Goal: Task Accomplishment & Management: Manage account settings

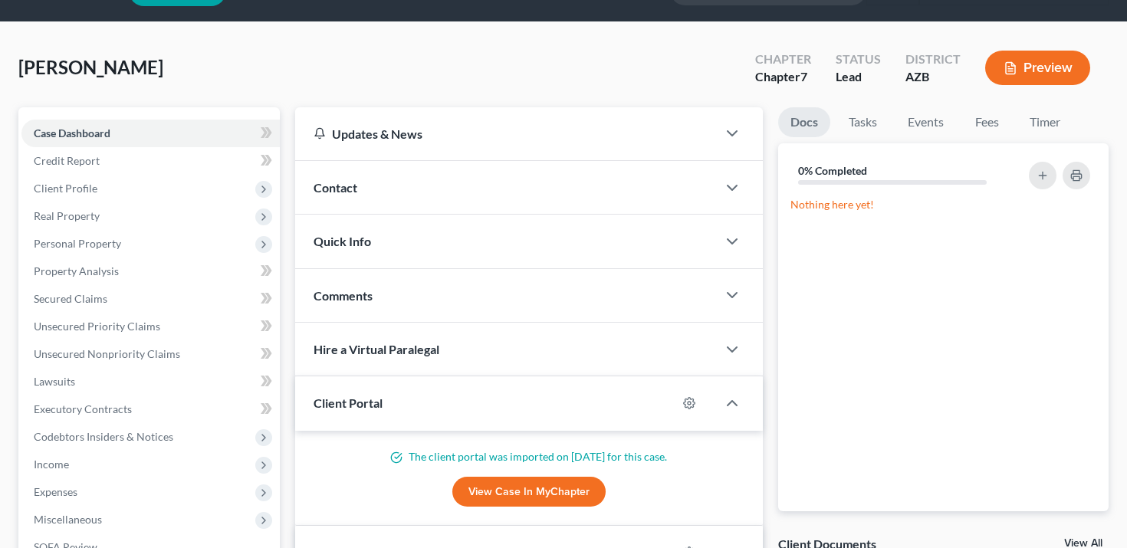
scroll to position [157, 0]
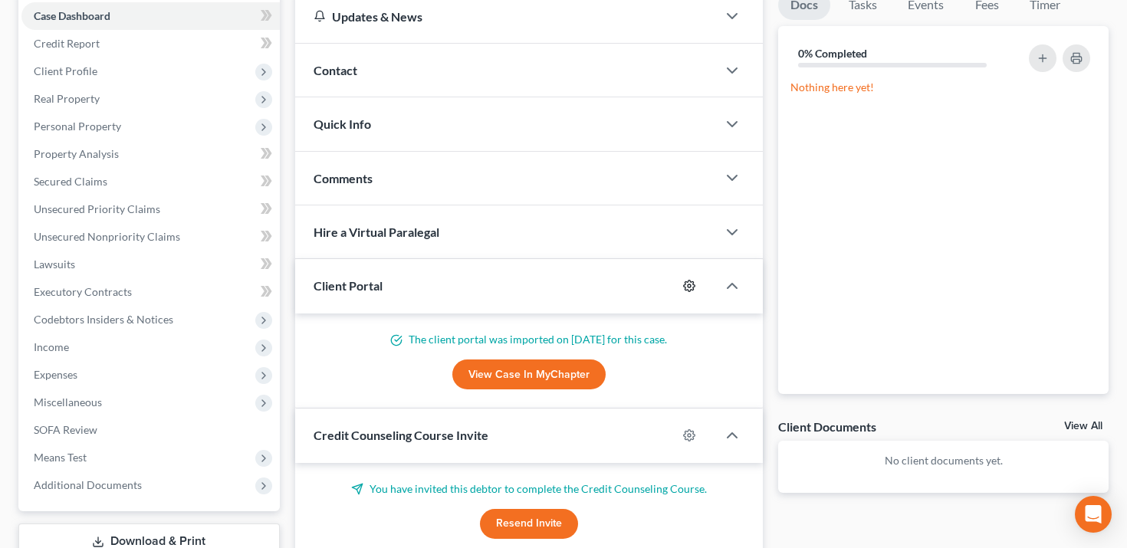
click at [690, 290] on icon "button" at bounding box center [689, 286] width 11 height 11
select select "0"
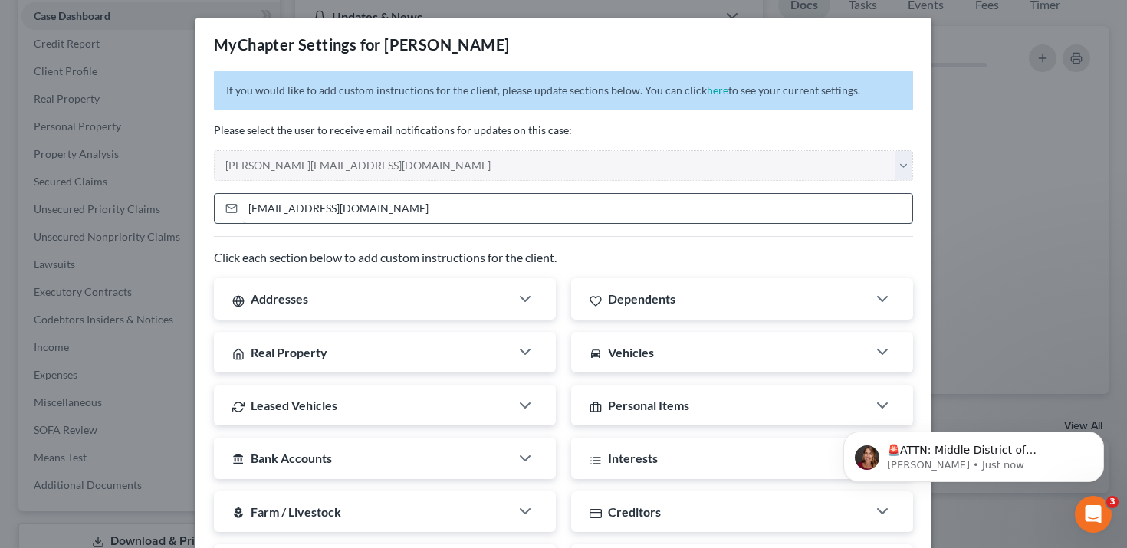
scroll to position [0, 0]
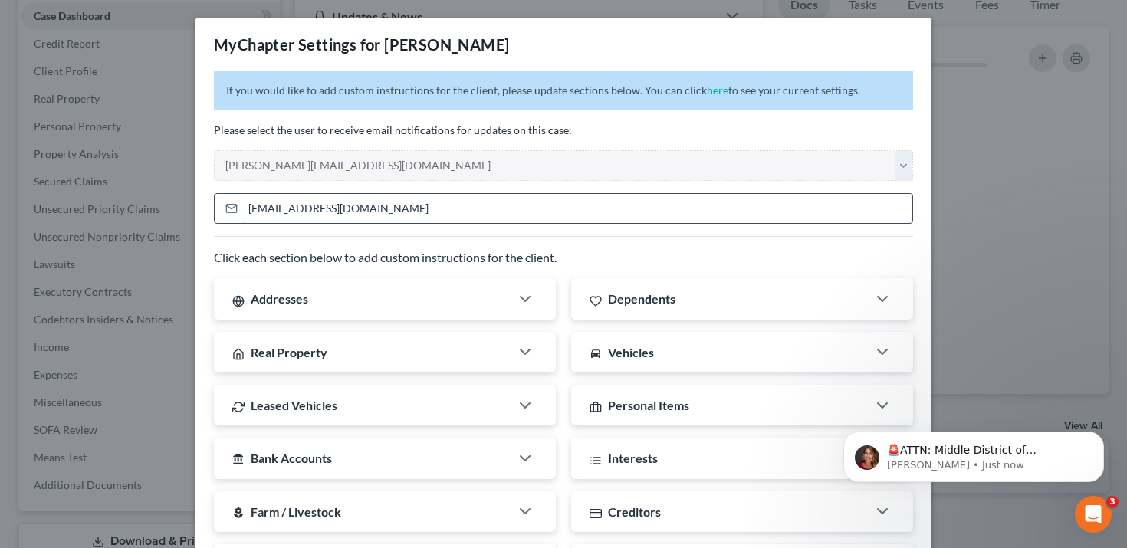
click at [391, 202] on input "[EMAIL_ADDRESS][DOMAIN_NAME]" at bounding box center [577, 208] width 669 height 29
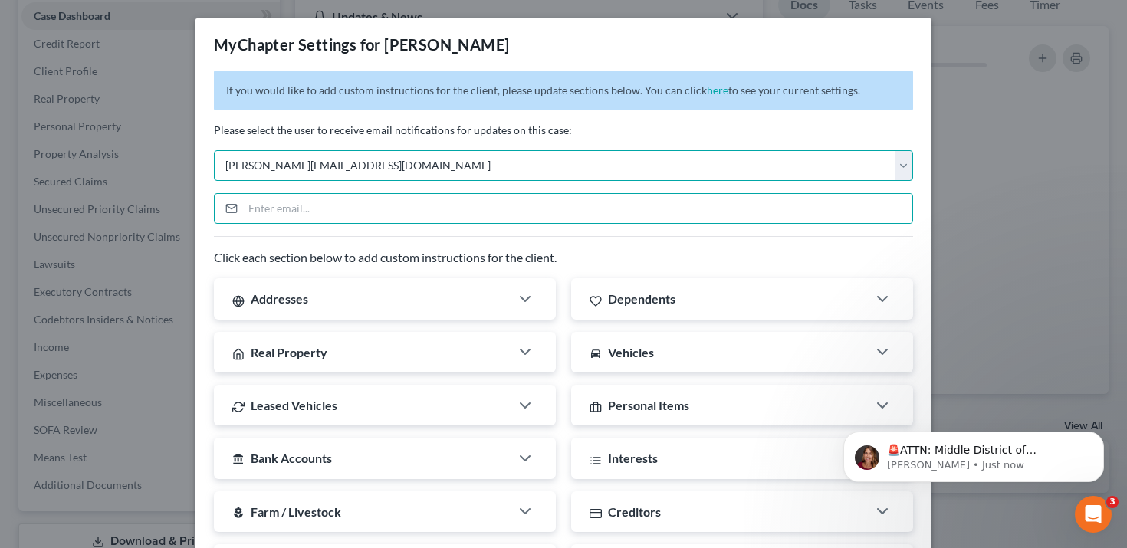
click at [405, 166] on select "Select [PERSON_NAME][EMAIL_ADDRESS][DOMAIN_NAME] [DOMAIN_NAME][EMAIL_ADDRESS][D…" at bounding box center [563, 165] width 699 height 31
click at [214, 150] on select "Select [PERSON_NAME][EMAIL_ADDRESS][DOMAIN_NAME] [DOMAIN_NAME][EMAIL_ADDRESS][D…" at bounding box center [563, 165] width 699 height 31
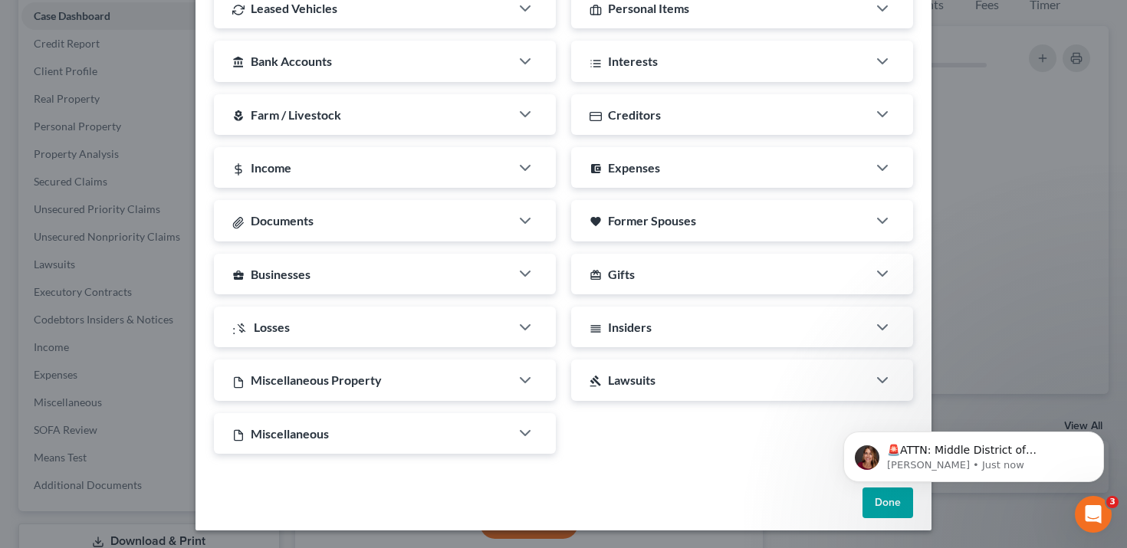
click at [901, 514] on button "Done" at bounding box center [887, 503] width 51 height 31
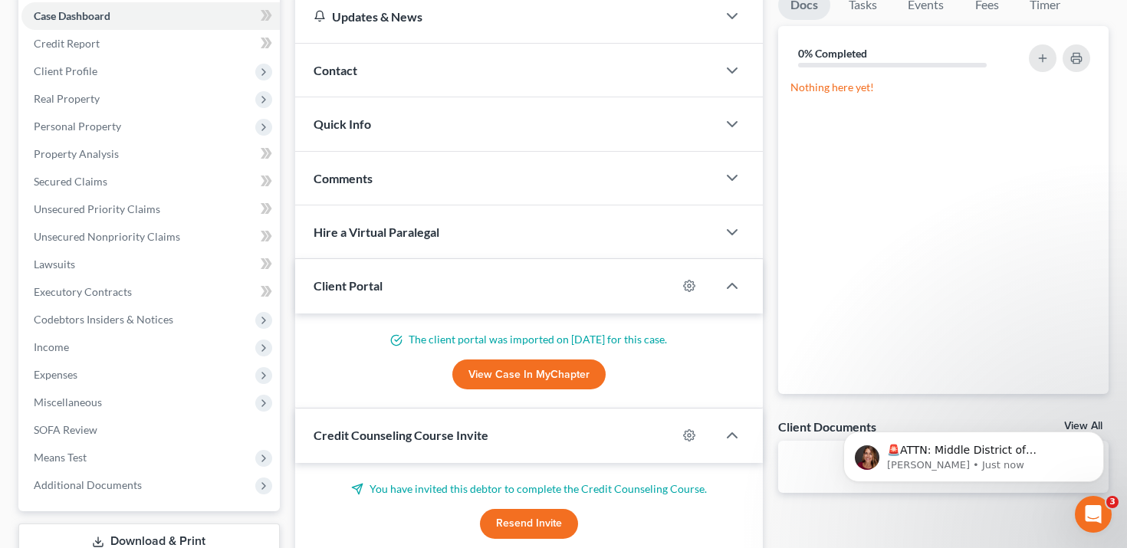
click at [681, 284] on div at bounding box center [697, 286] width 40 height 25
click at [687, 285] on icon "button" at bounding box center [689, 286] width 12 height 12
select select "0"
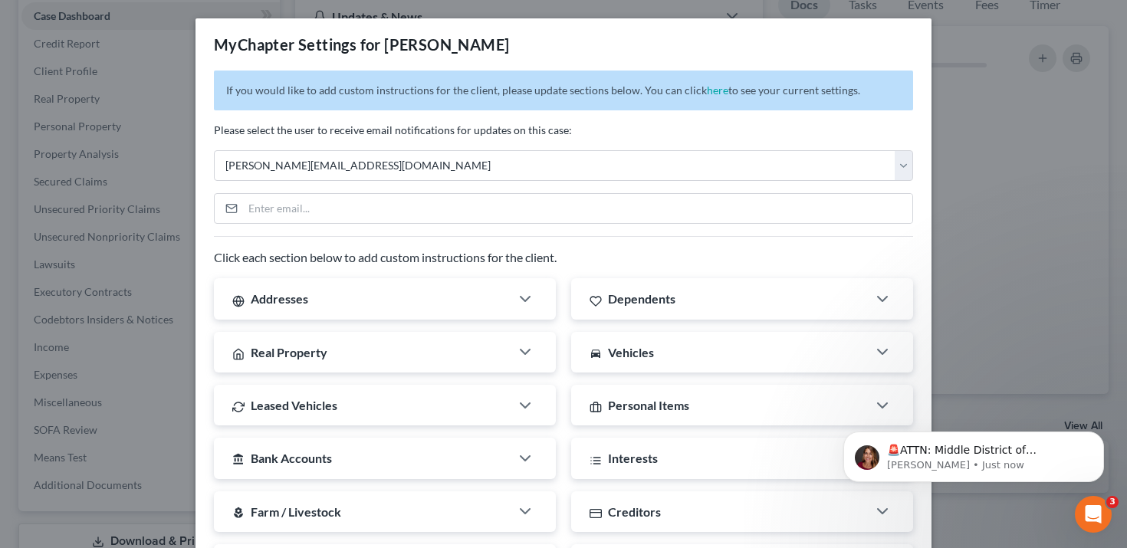
click at [986, 76] on div "MyChapter Settings for [PERSON_NAME] If you would like to add custom instructio…" at bounding box center [563, 274] width 1127 height 548
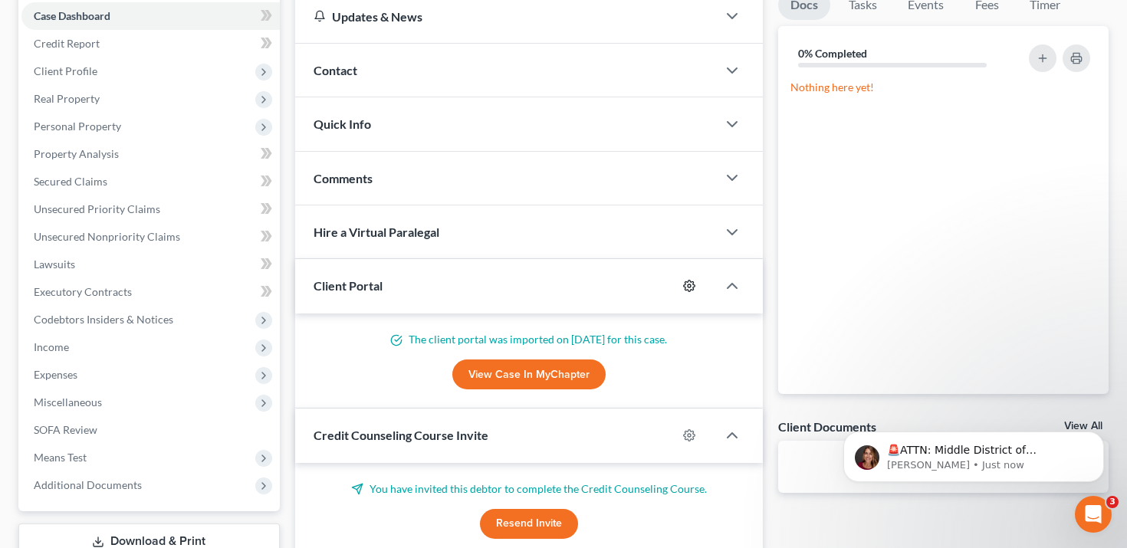
click at [691, 287] on icon "button" at bounding box center [689, 286] width 12 height 12
select select "0"
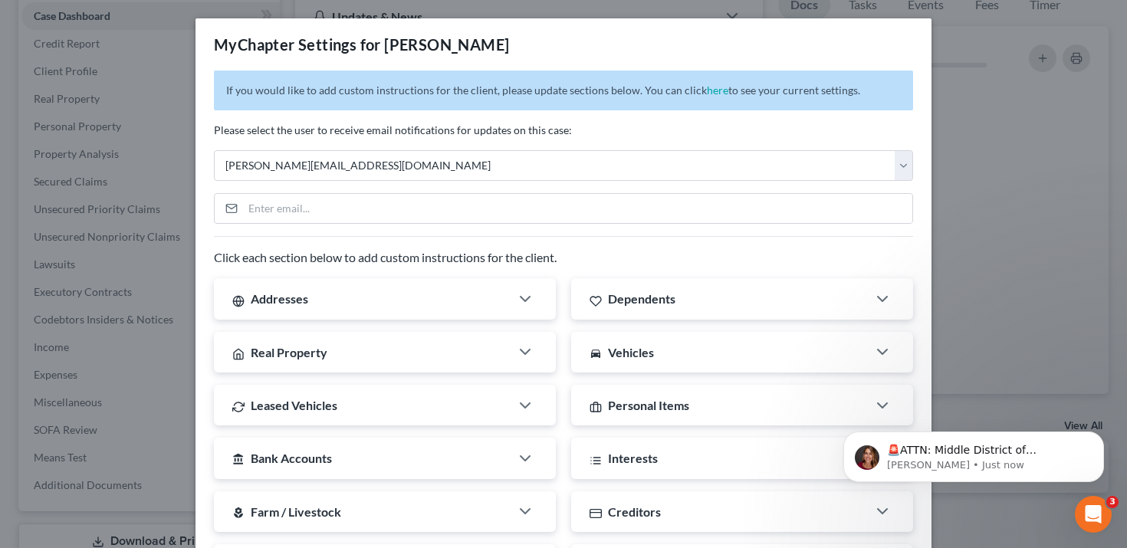
click at [121, 35] on div "MyChapter Settings for [PERSON_NAME] If you would like to add custom instructio…" at bounding box center [563, 274] width 1127 height 548
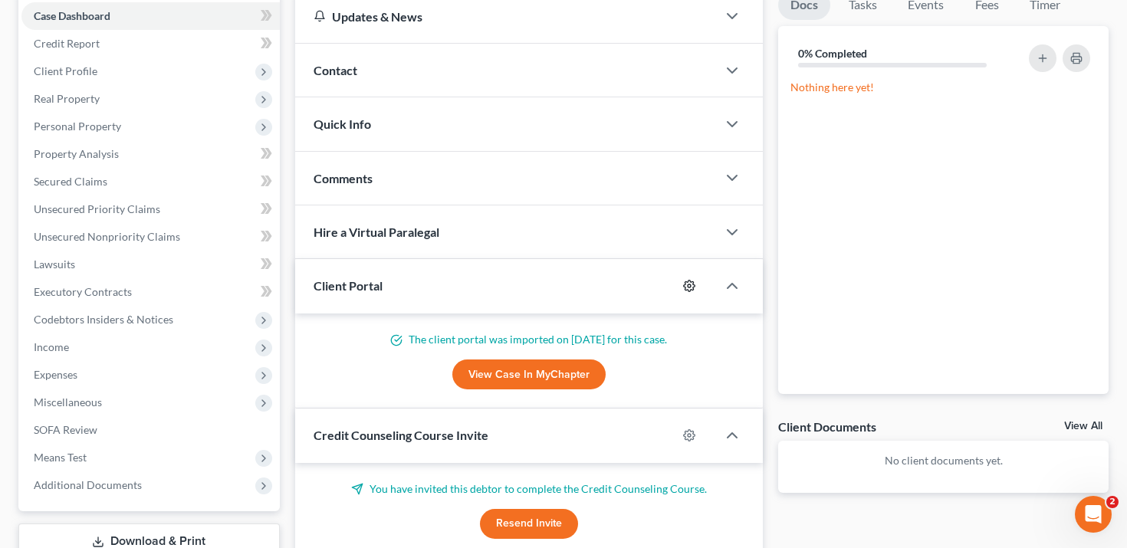
click at [691, 281] on icon "button" at bounding box center [689, 286] width 12 height 12
select select "0"
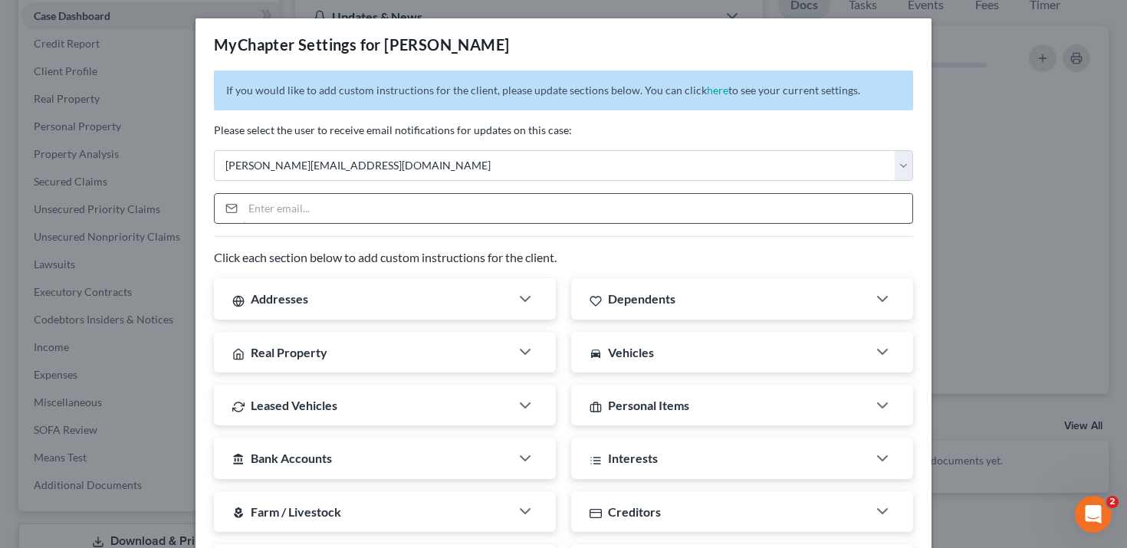
click at [678, 206] on input "email" at bounding box center [577, 208] width 669 height 29
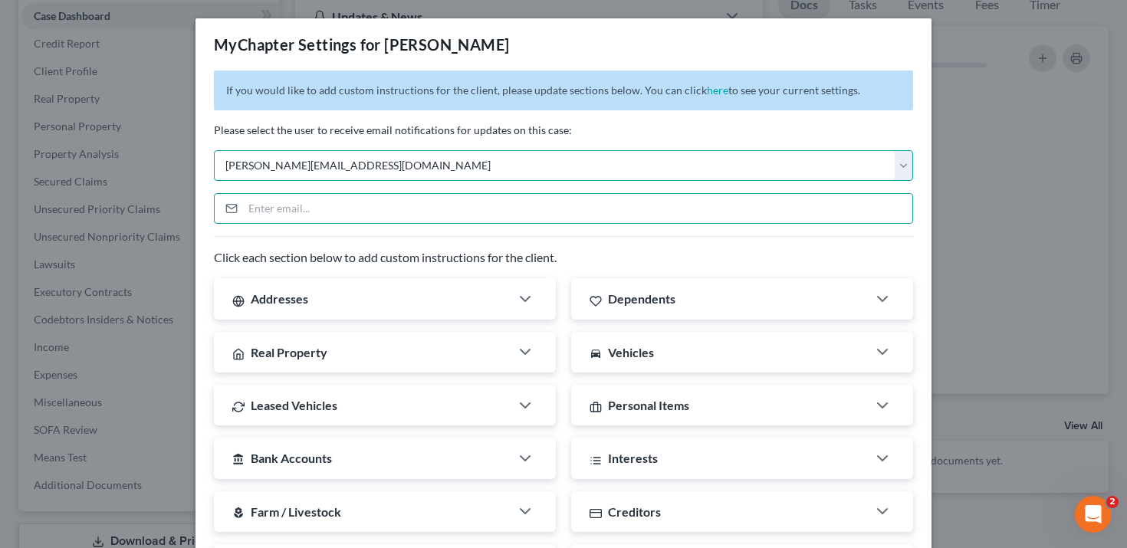
click at [307, 167] on select "Select [PERSON_NAME][EMAIL_ADDRESS][DOMAIN_NAME] [DOMAIN_NAME][EMAIL_ADDRESS][D…" at bounding box center [563, 165] width 699 height 31
click at [214, 150] on select "Select [PERSON_NAME][EMAIL_ADDRESS][DOMAIN_NAME] [DOMAIN_NAME][EMAIL_ADDRESS][D…" at bounding box center [563, 165] width 699 height 31
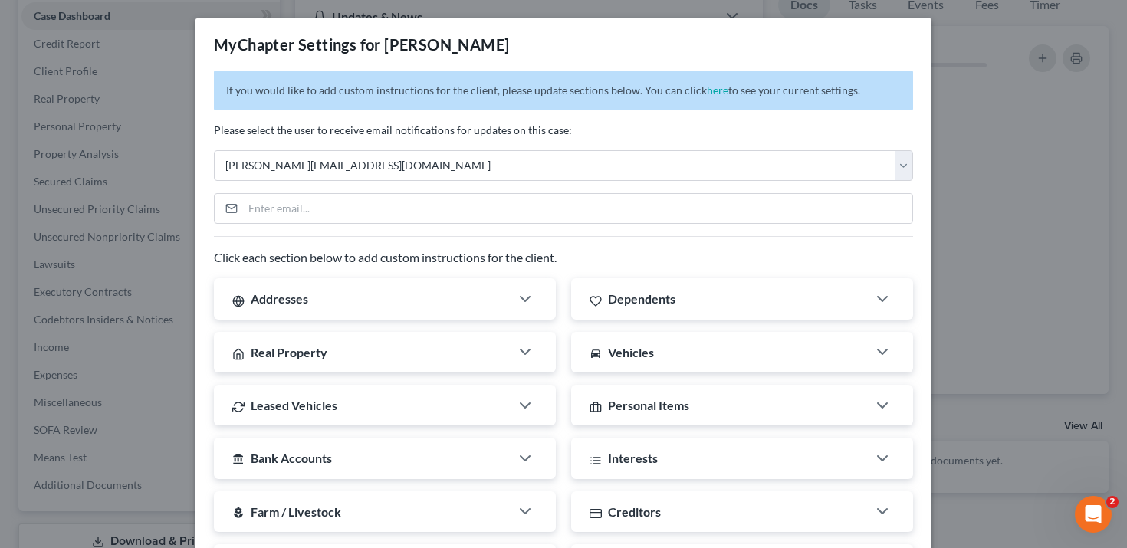
click at [1006, 381] on div "MyChapter Settings for [PERSON_NAME] If you would like to add custom instructio…" at bounding box center [563, 274] width 1127 height 548
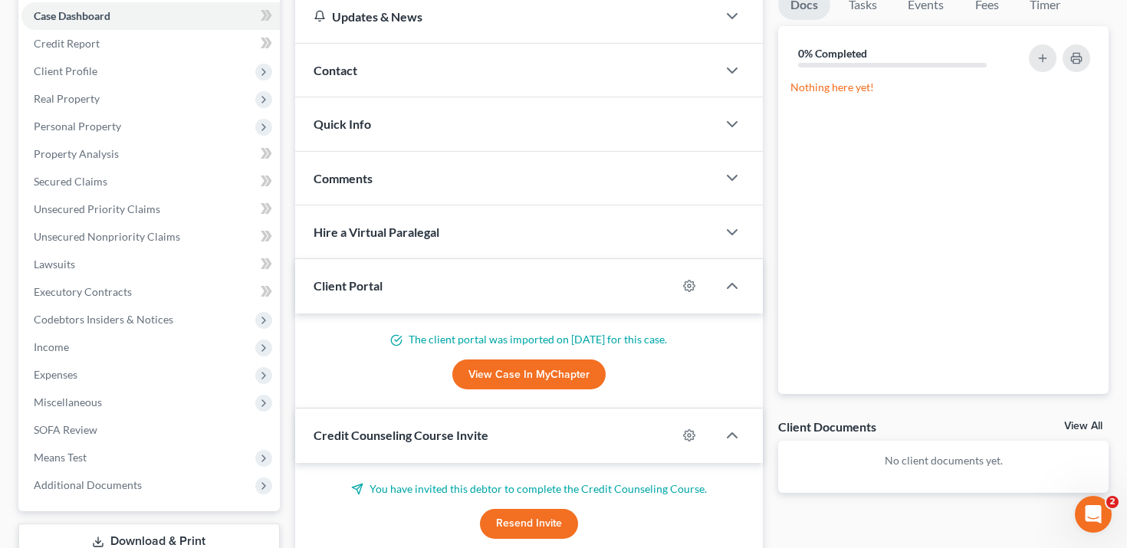
click at [692, 278] on div at bounding box center [697, 286] width 40 height 25
click at [691, 284] on circle "button" at bounding box center [689, 285] width 3 height 3
select select "0"
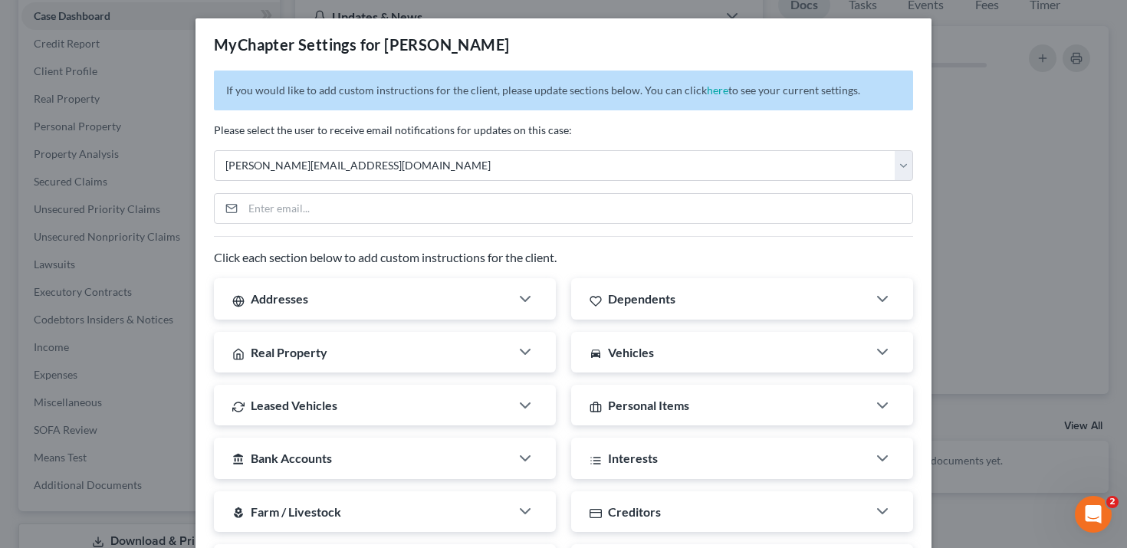
click at [1023, 117] on div "MyChapter Settings for [PERSON_NAME] If you would like to add custom instructio…" at bounding box center [563, 274] width 1127 height 548
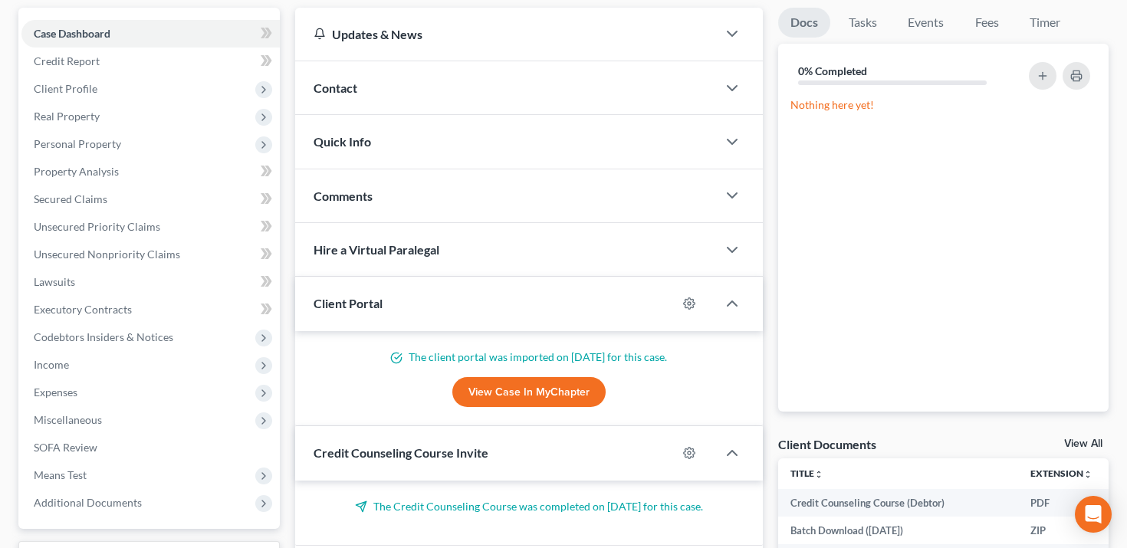
scroll to position [163, 0]
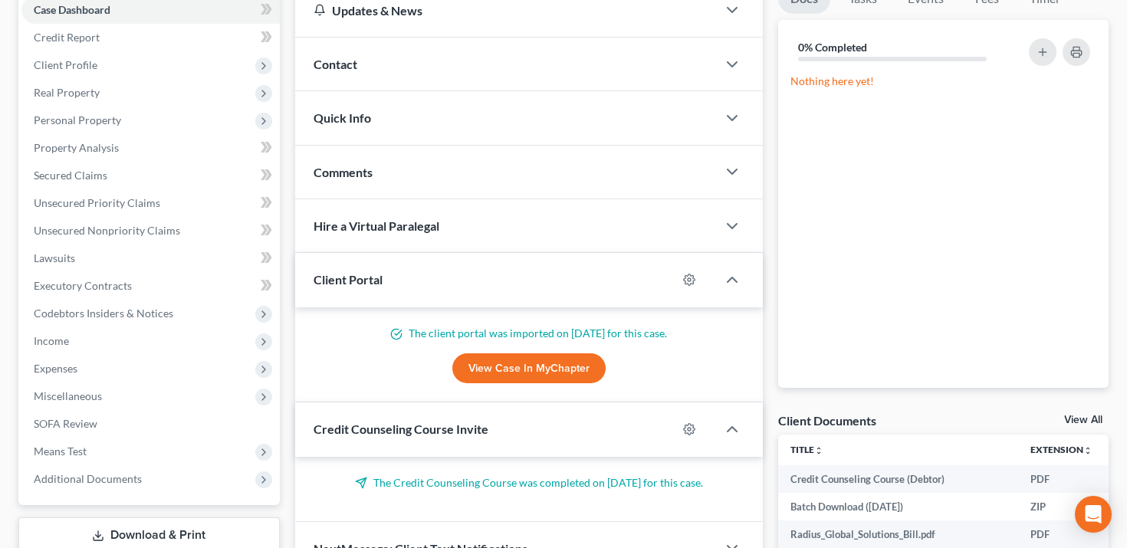
click at [684, 288] on div at bounding box center [697, 280] width 40 height 25
click at [689, 278] on icon "button" at bounding box center [689, 280] width 12 height 12
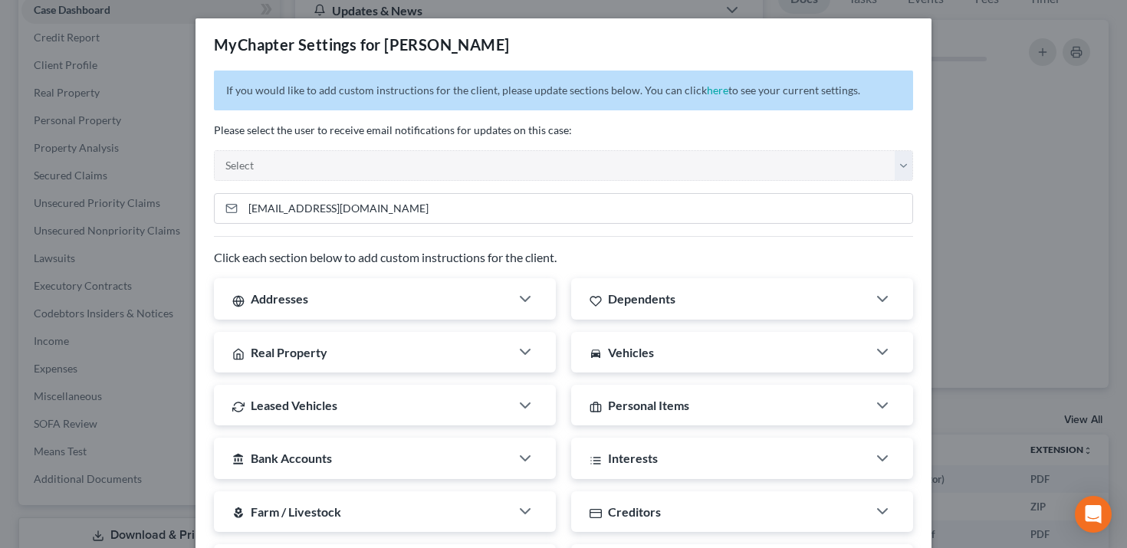
click at [970, 63] on div "MyChapter Settings for Tillisch, Jennifer If you would like to add custom instr…" at bounding box center [563, 274] width 1127 height 548
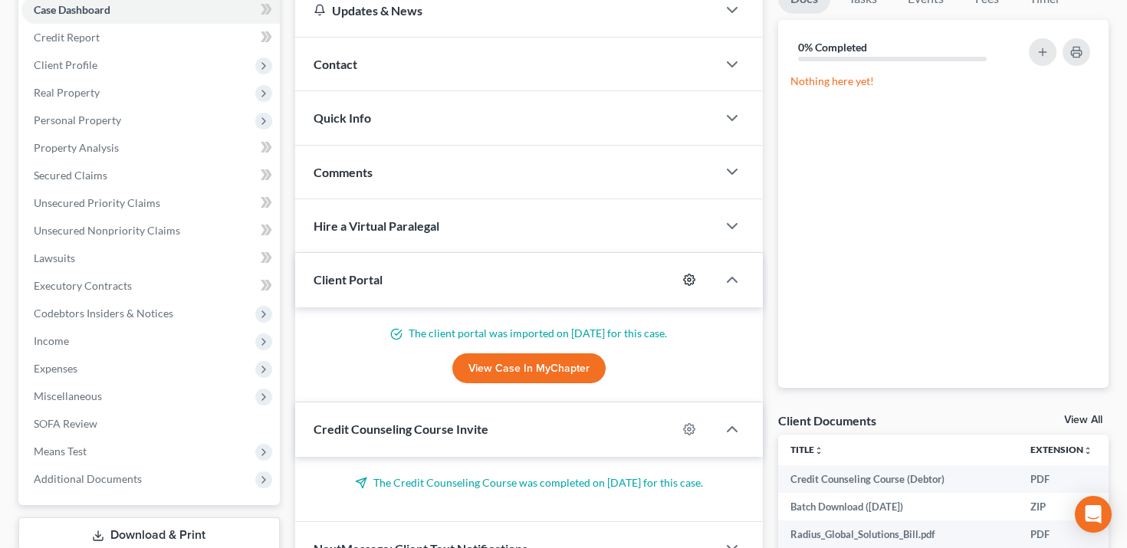
click at [692, 280] on icon "button" at bounding box center [689, 280] width 12 height 12
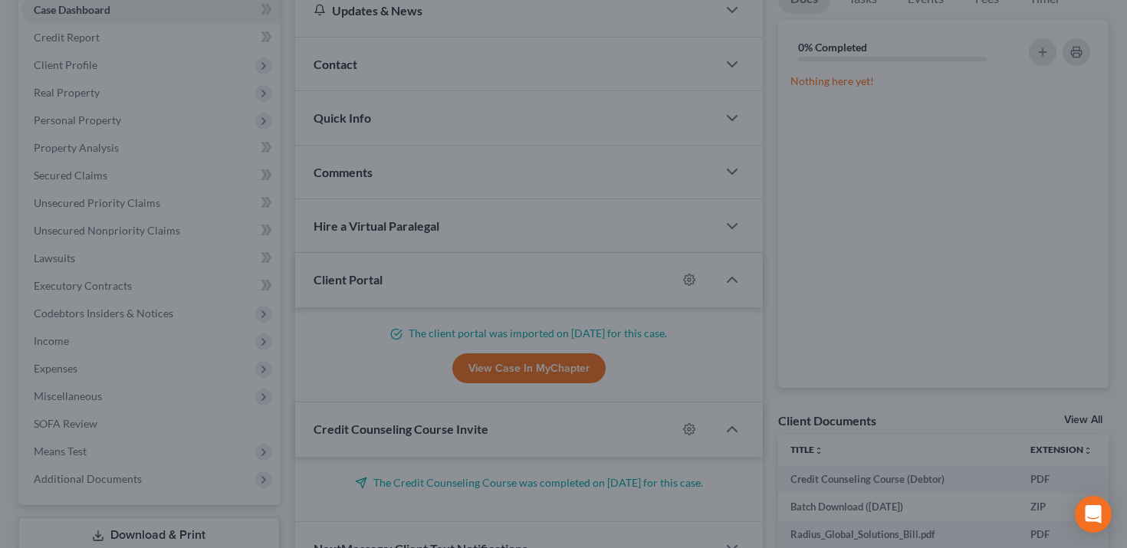
click at [1029, 121] on div "MyChapter Settings for Tillisch, Jennifer If you would like to add custom instr…" at bounding box center [563, 274] width 1127 height 548
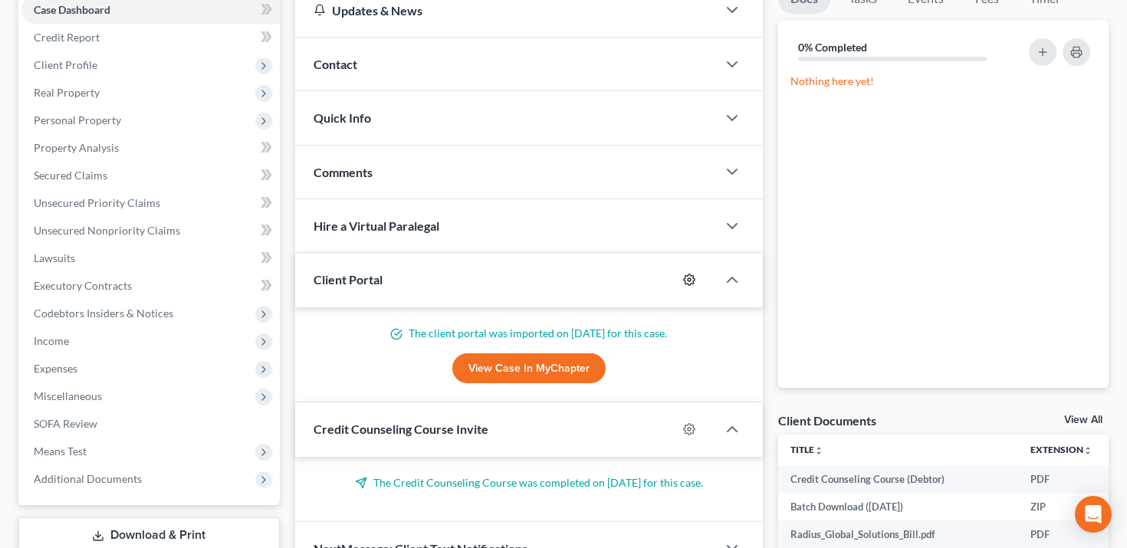
click at [688, 282] on icon "button" at bounding box center [689, 280] width 12 height 12
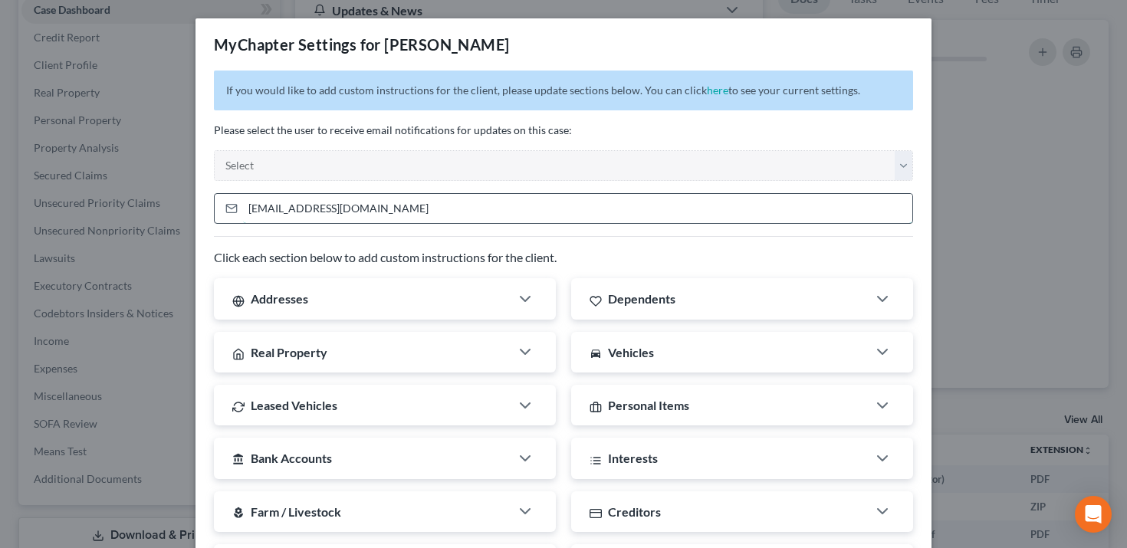
drag, startPoint x: 372, startPoint y: 212, endPoint x: 224, endPoint y: 209, distance: 148.0
click at [224, 209] on div "tilly.jlynn@gmail.com" at bounding box center [563, 208] width 699 height 31
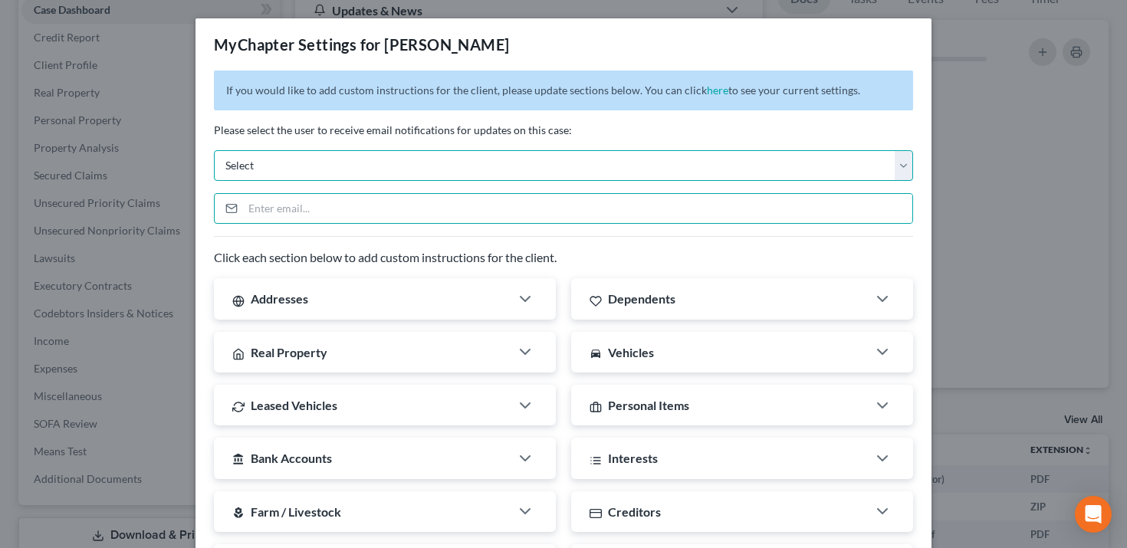
click at [297, 162] on select "Select [PERSON_NAME][EMAIL_ADDRESS][DOMAIN_NAME] [DOMAIN_NAME][EMAIL_ADDRESS][D…" at bounding box center [563, 165] width 699 height 31
select select "0"
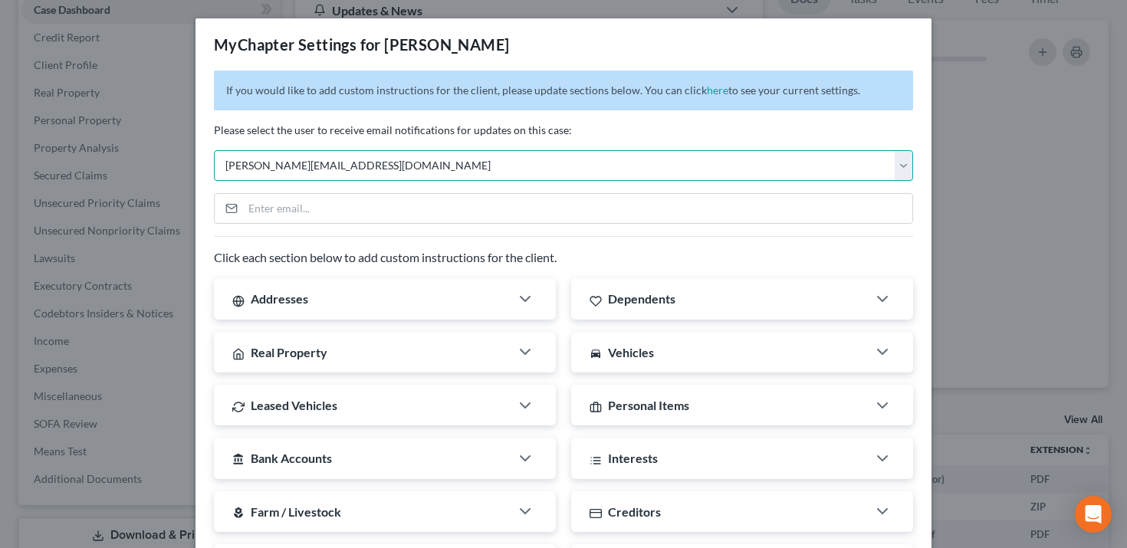
click at [214, 150] on select "Select [PERSON_NAME][EMAIL_ADDRESS][DOMAIN_NAME] [DOMAIN_NAME][EMAIL_ADDRESS][D…" at bounding box center [563, 165] width 699 height 31
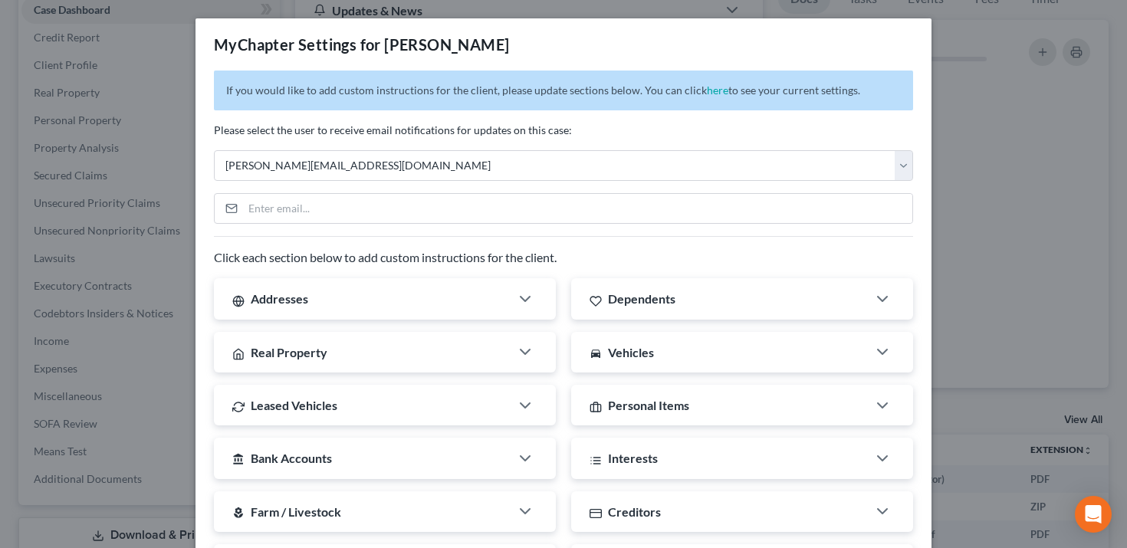
click at [419, 147] on div "Please select the user to receive email notifications for updates on this case:…" at bounding box center [563, 152] width 699 height 58
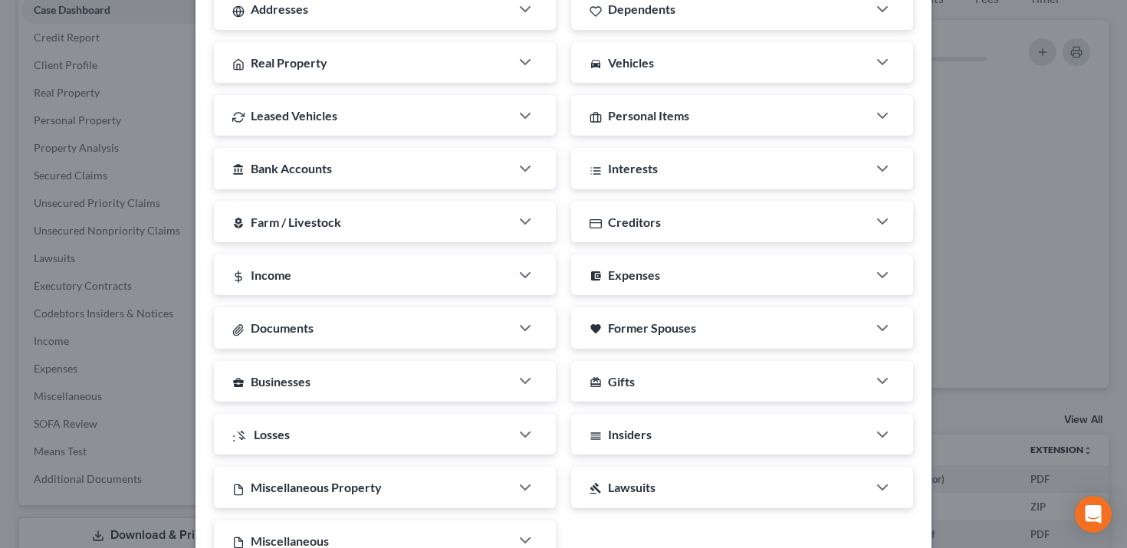
scroll to position [397, 0]
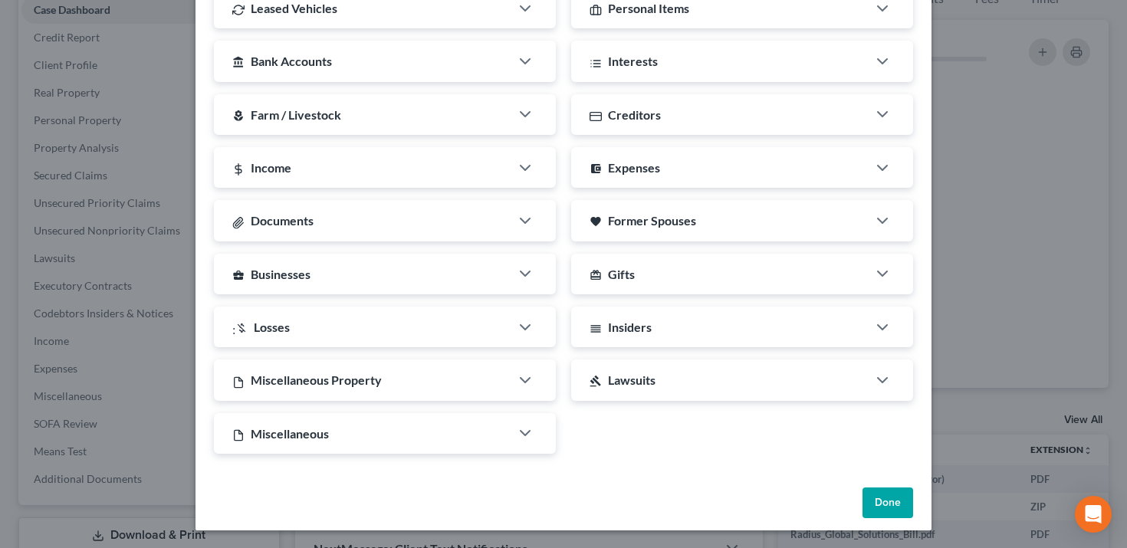
click at [886, 495] on button "Done" at bounding box center [887, 503] width 51 height 31
